Goal: Book appointment/travel/reservation

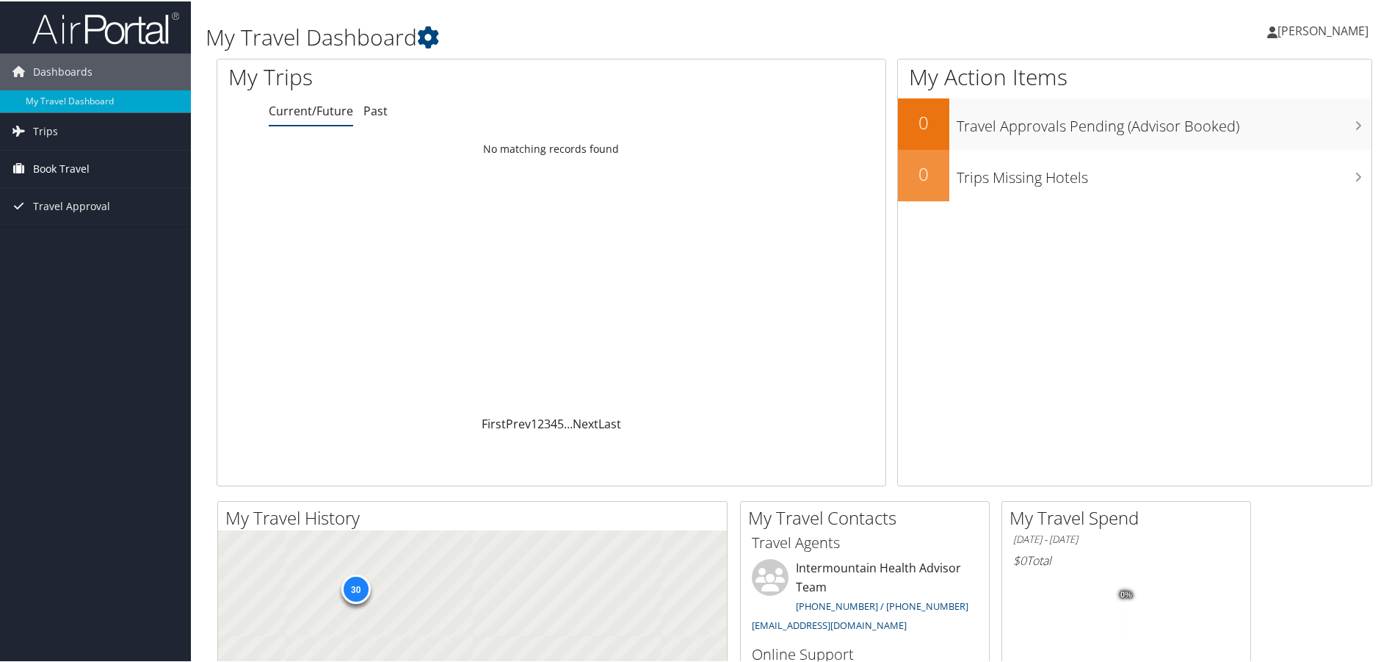
click at [55, 170] on span "Book Travel" at bounding box center [61, 167] width 57 height 37
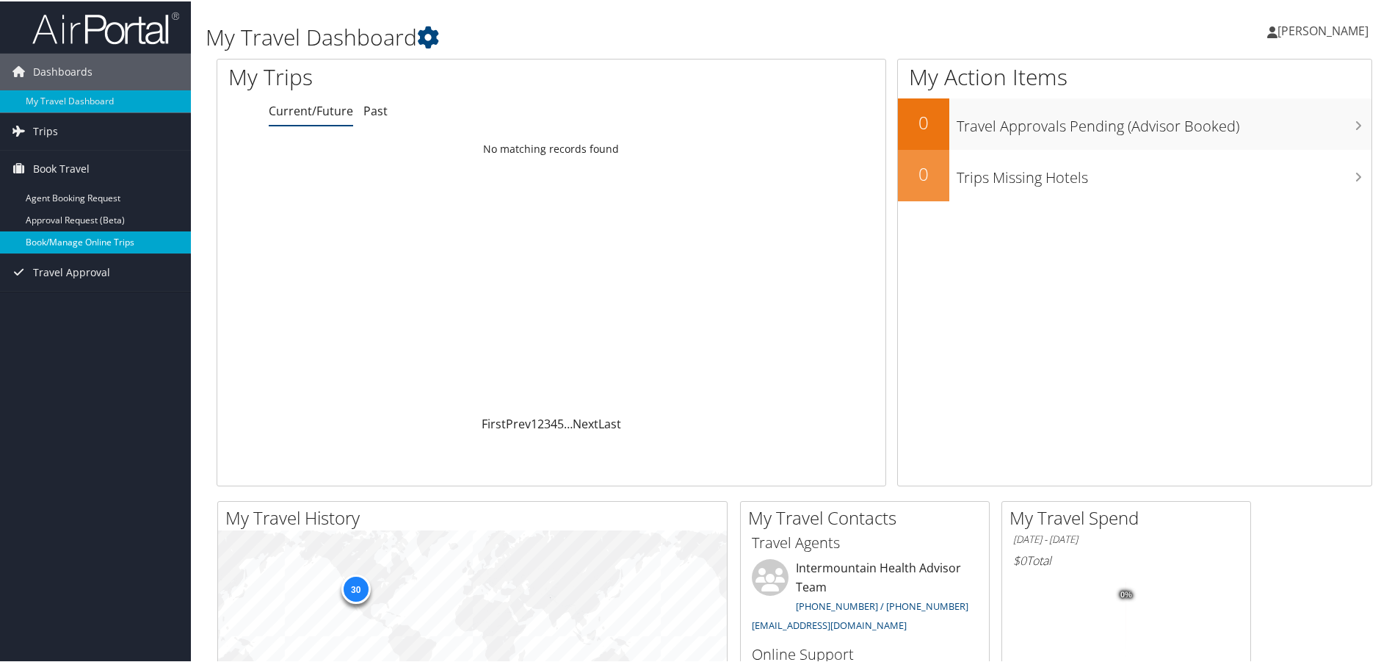
click at [86, 239] on link "Book/Manage Online Trips" at bounding box center [95, 241] width 191 height 22
